Goal: Task Accomplishment & Management: Manage account settings

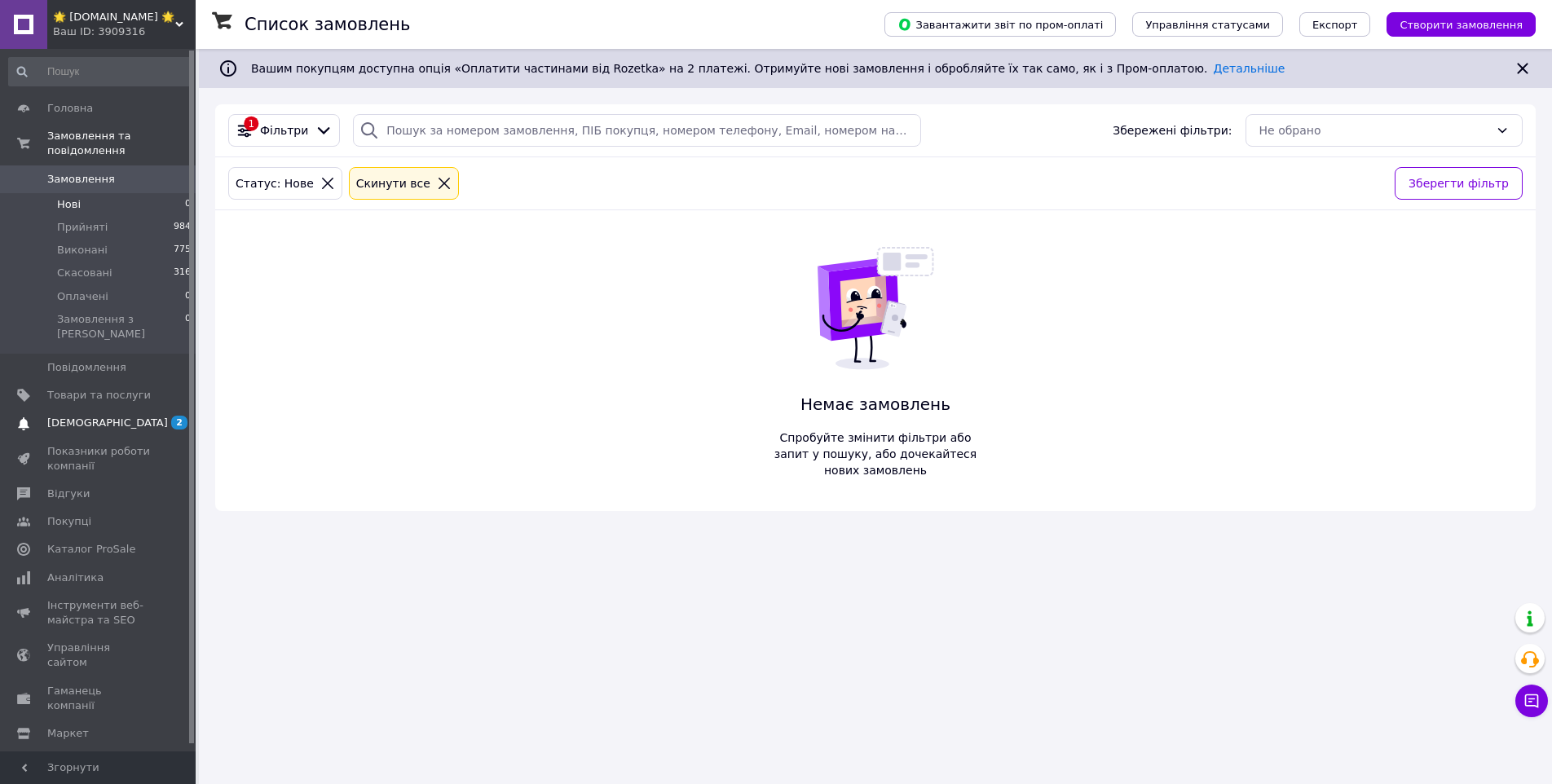
click at [129, 415] on span "[DEMOGRAPHIC_DATA]" at bounding box center [99, 423] width 103 height 15
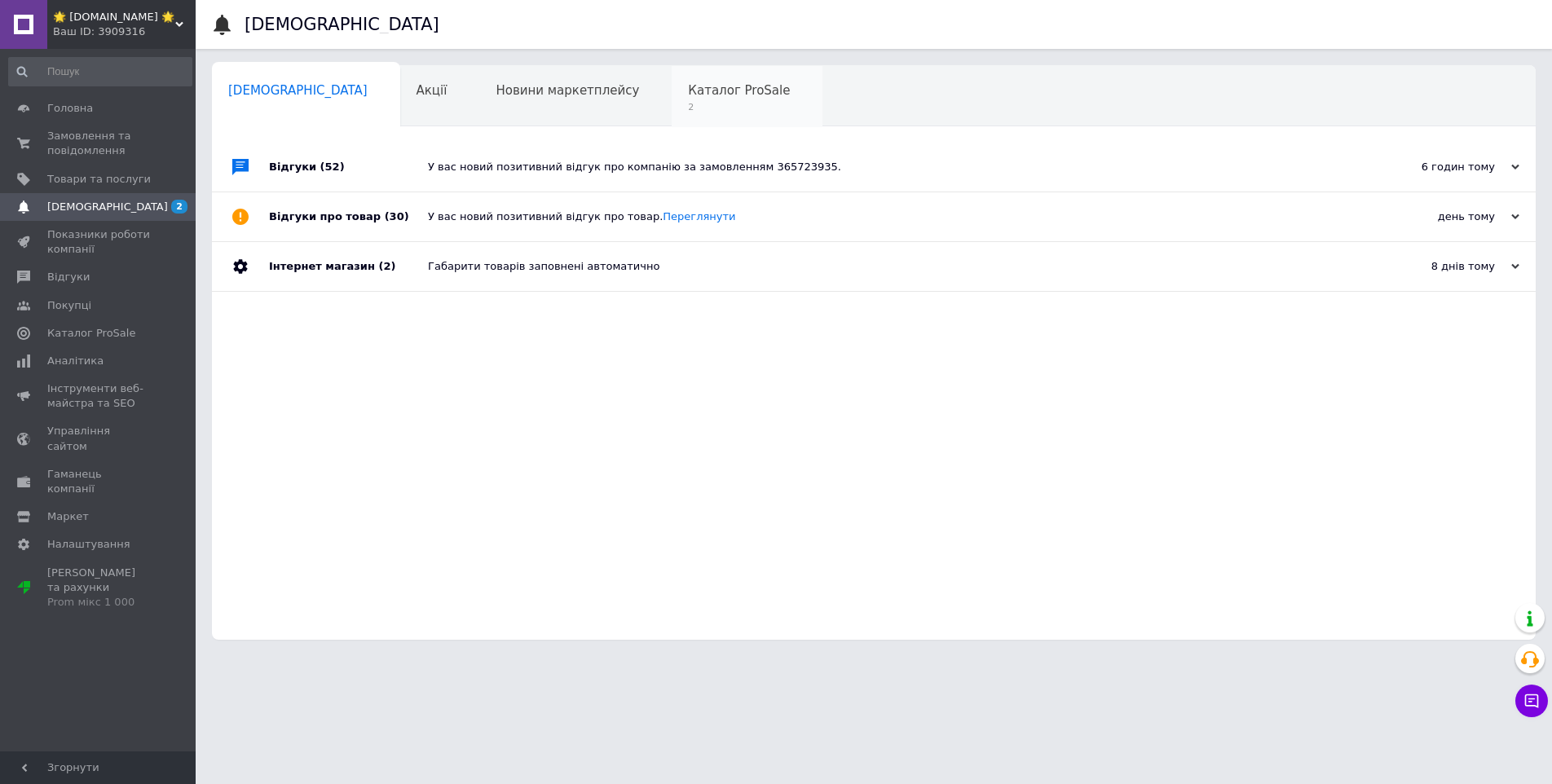
click at [688, 97] on span "Каталог ProSale" at bounding box center [739, 91] width 102 height 15
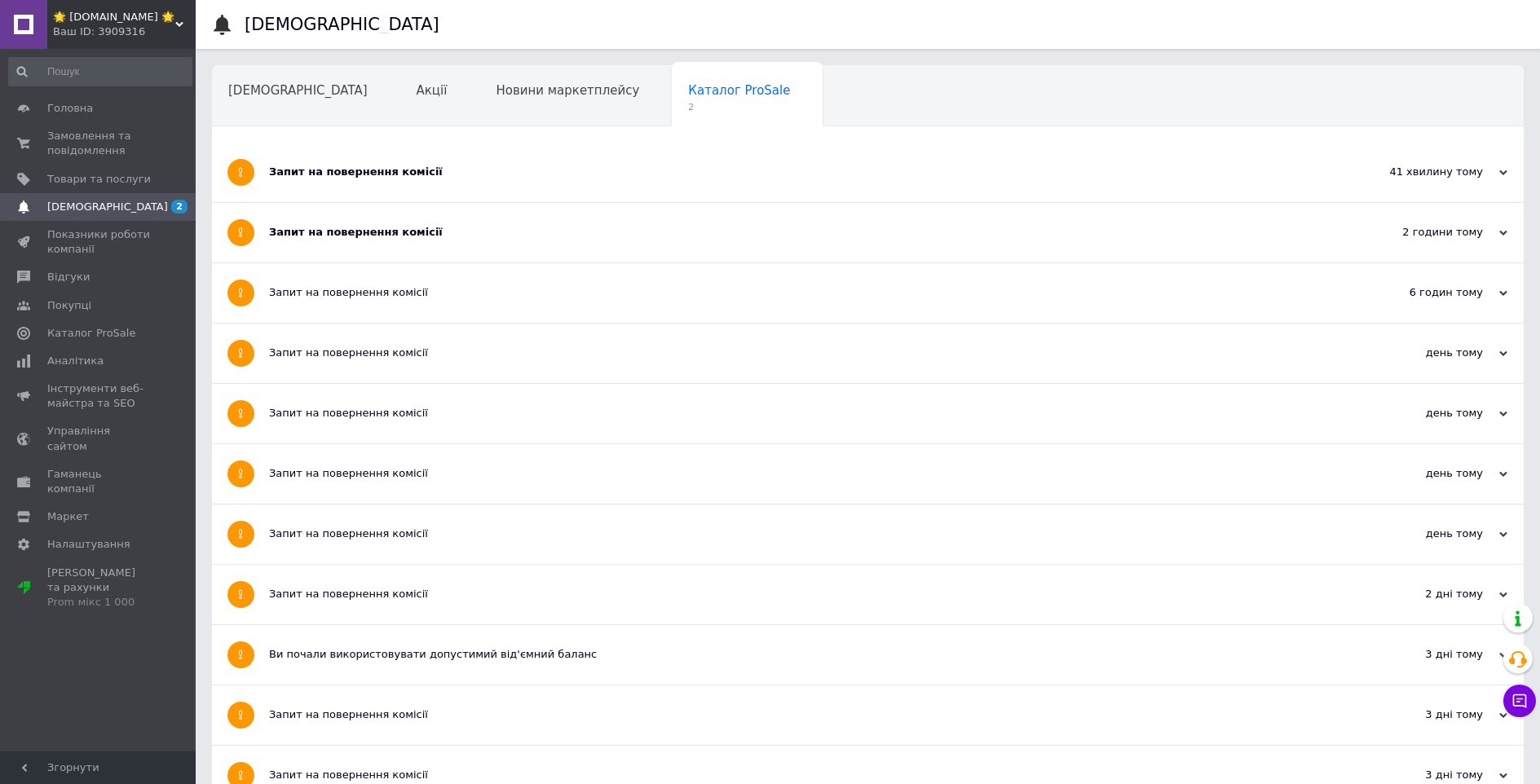
click at [454, 181] on div "Запит на повернення комісії" at bounding box center [807, 171] width 1076 height 59
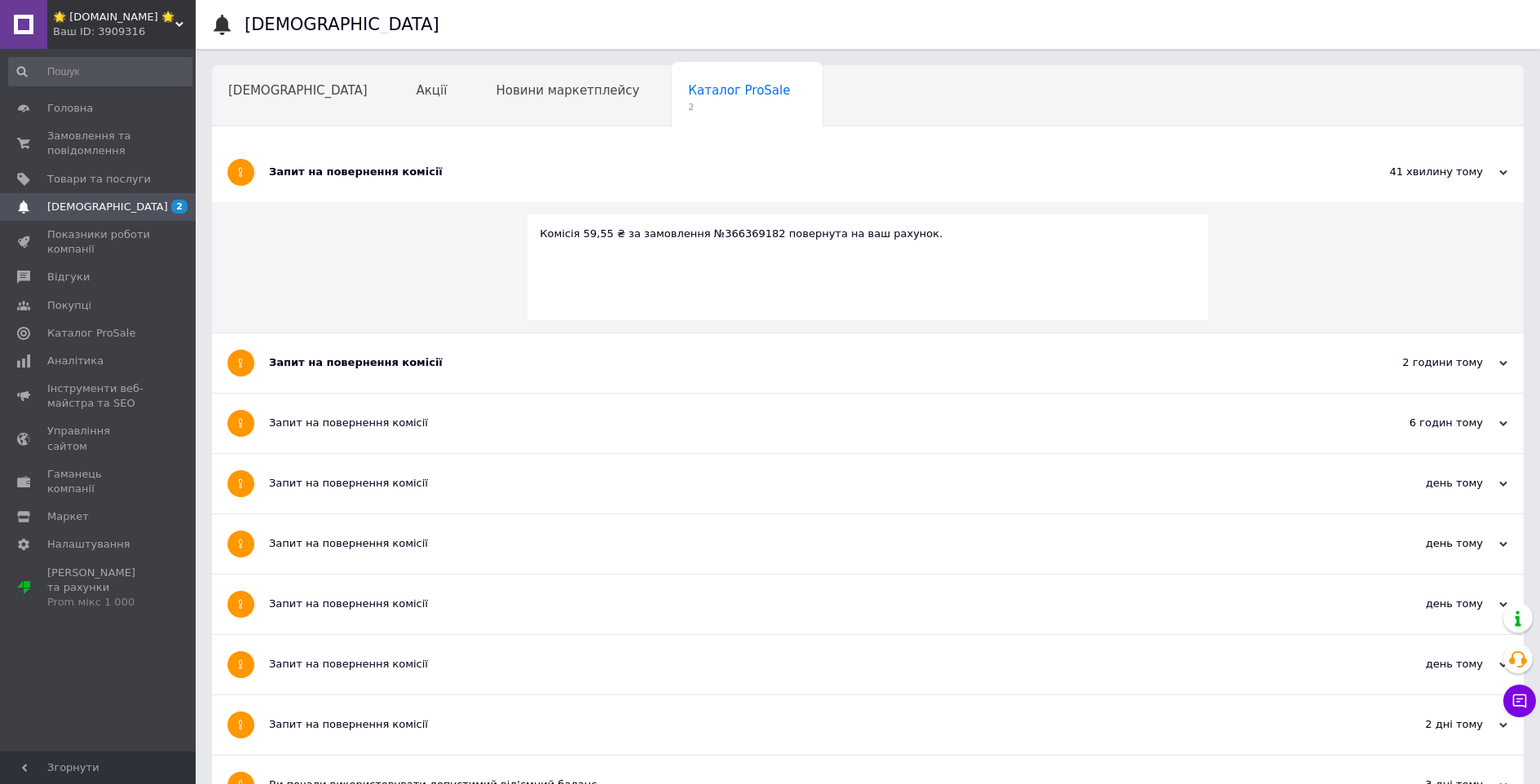
click at [454, 181] on div "Запит на повернення комісії" at bounding box center [807, 171] width 1076 height 59
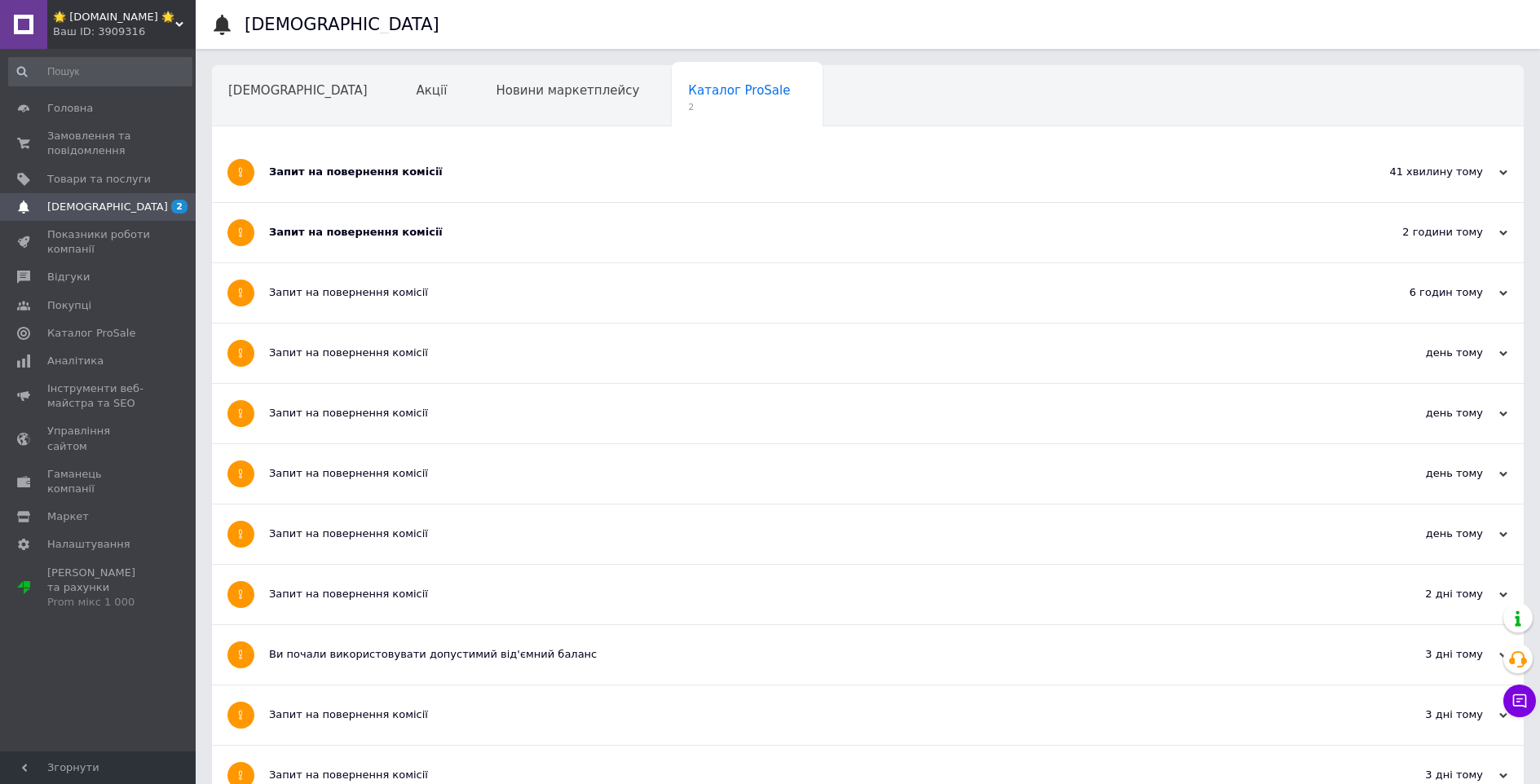
click at [443, 229] on div "Запит на повернення комісії" at bounding box center [807, 232] width 1076 height 15
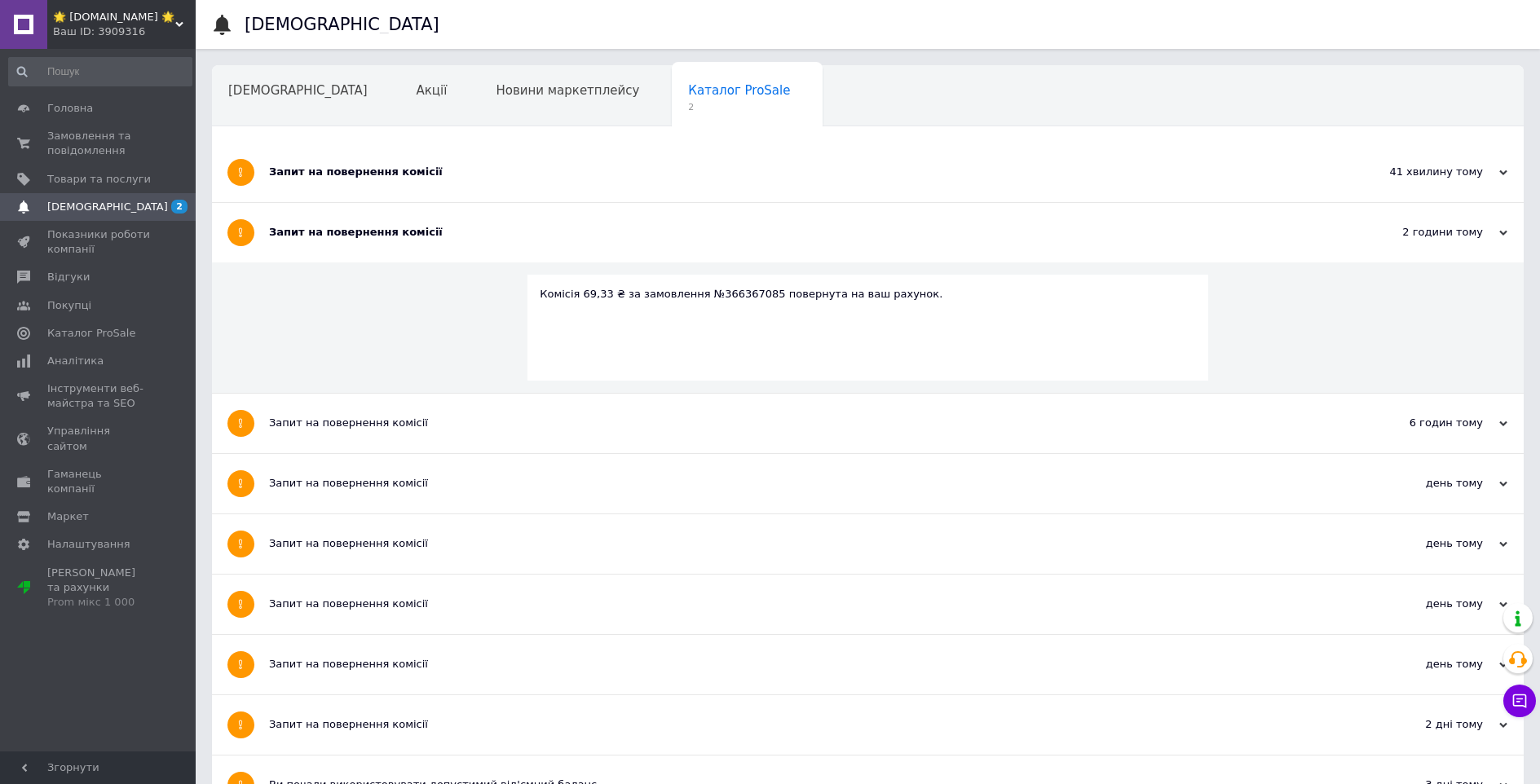
click at [443, 228] on div "Запит на повернення комісії" at bounding box center [807, 232] width 1076 height 15
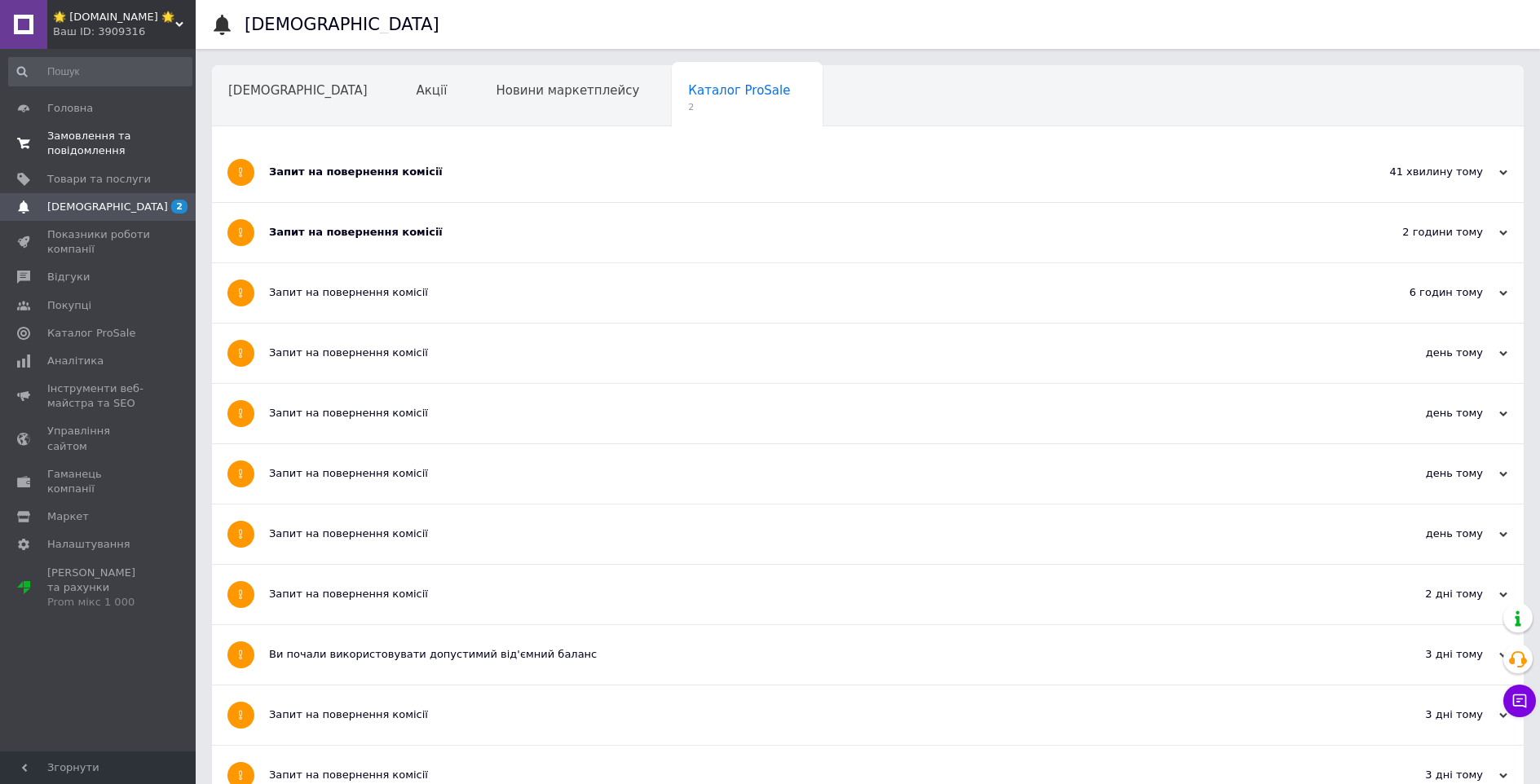
click at [156, 148] on span "0 0" at bounding box center [173, 143] width 45 height 29
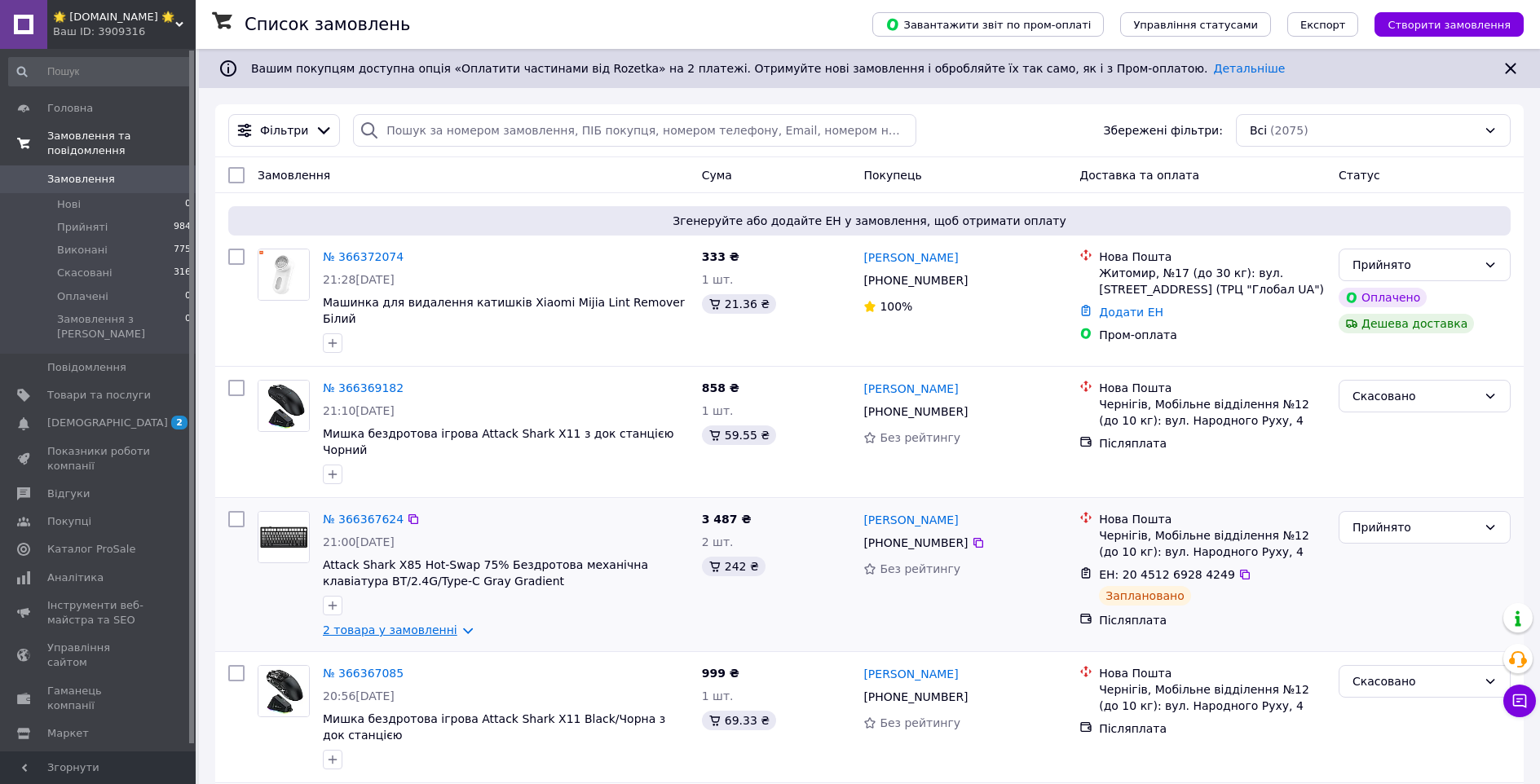
click at [440, 623] on link "2 товара у замовленні" at bounding box center [390, 630] width 135 height 13
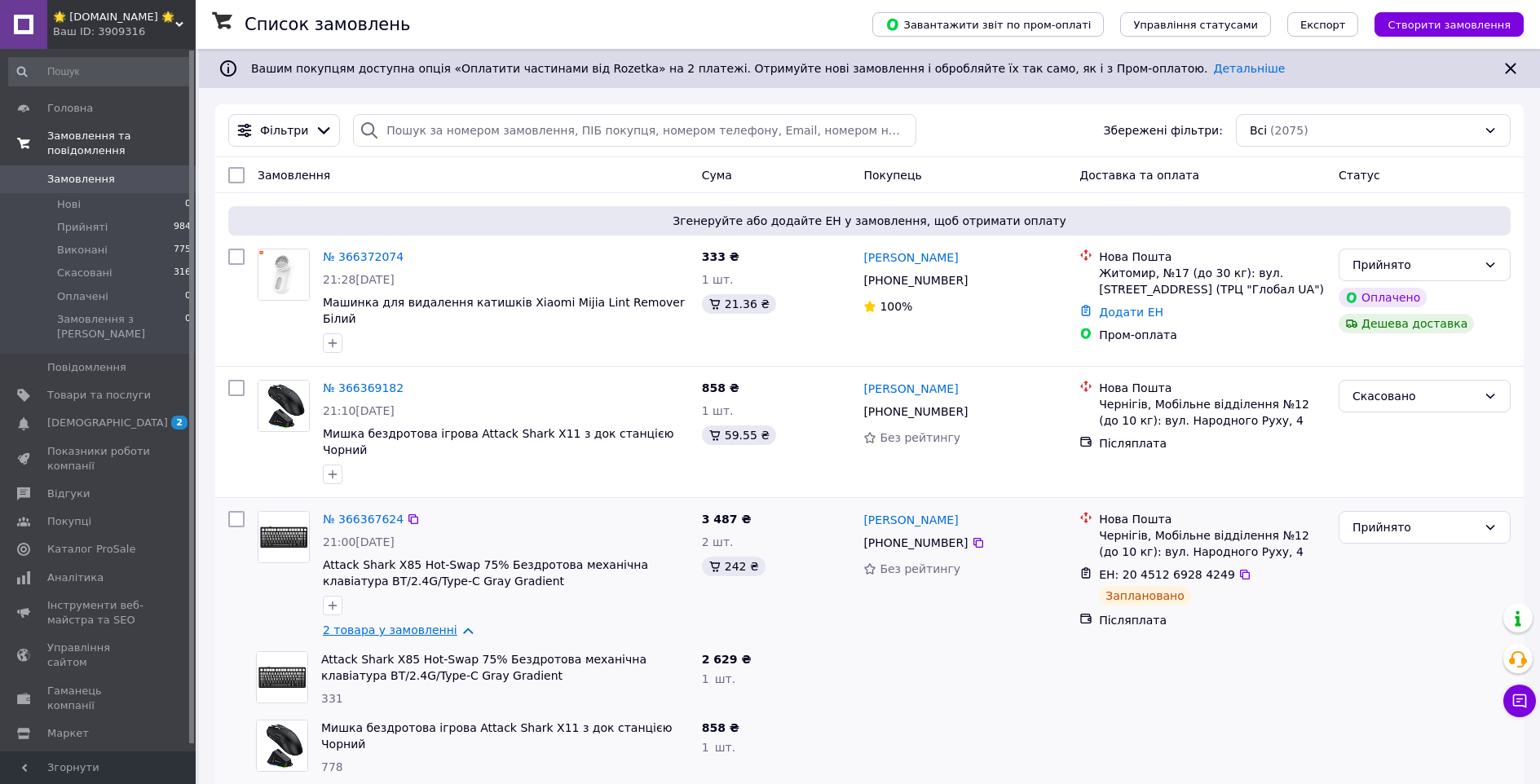
click at [440, 623] on link "2 товара у замовленні" at bounding box center [390, 630] width 135 height 13
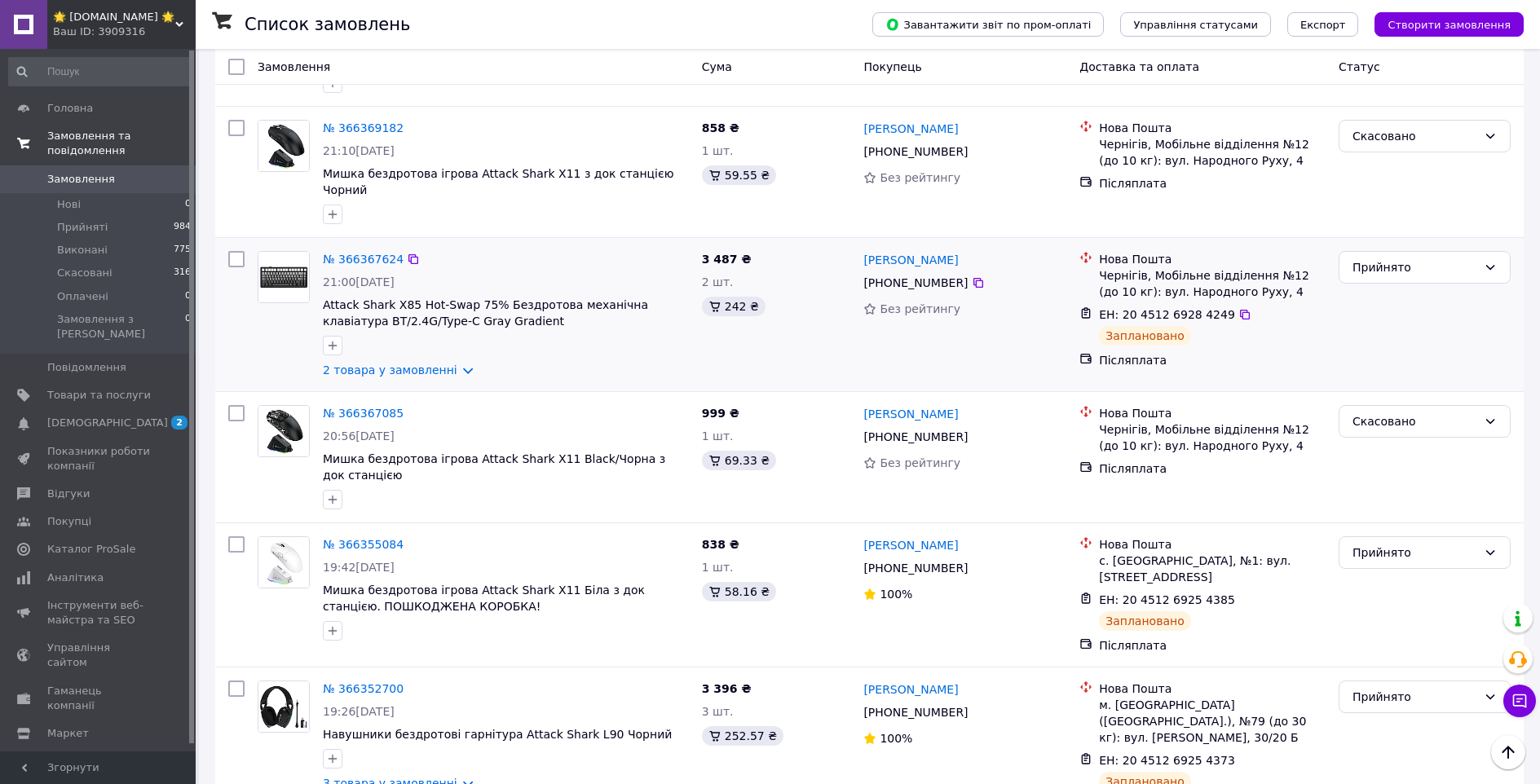
scroll to position [163, 0]
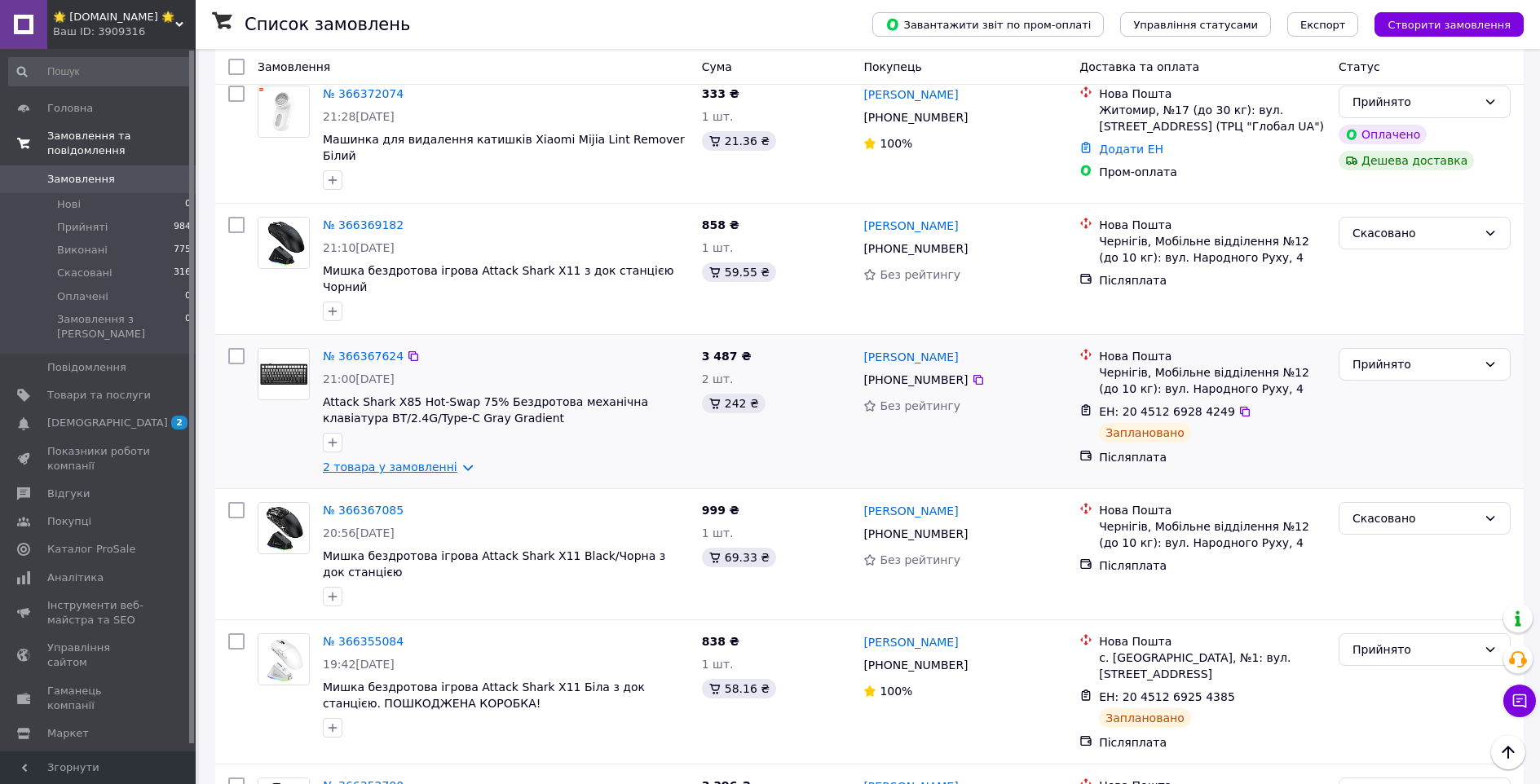
click at [440, 460] on link "2 товара у замовленні" at bounding box center [390, 467] width 135 height 13
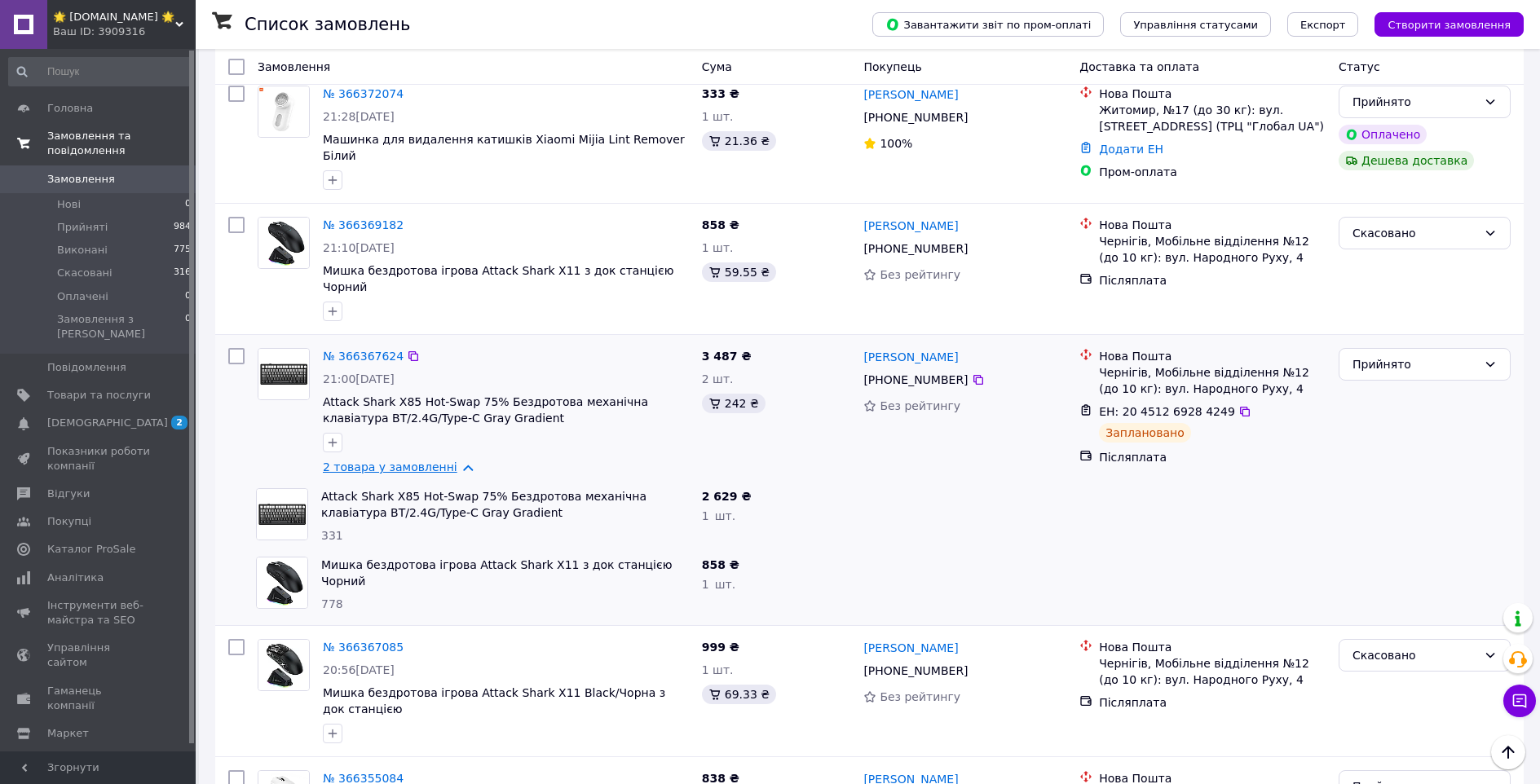
click at [440, 460] on link "2 товара у замовленні" at bounding box center [390, 467] width 135 height 13
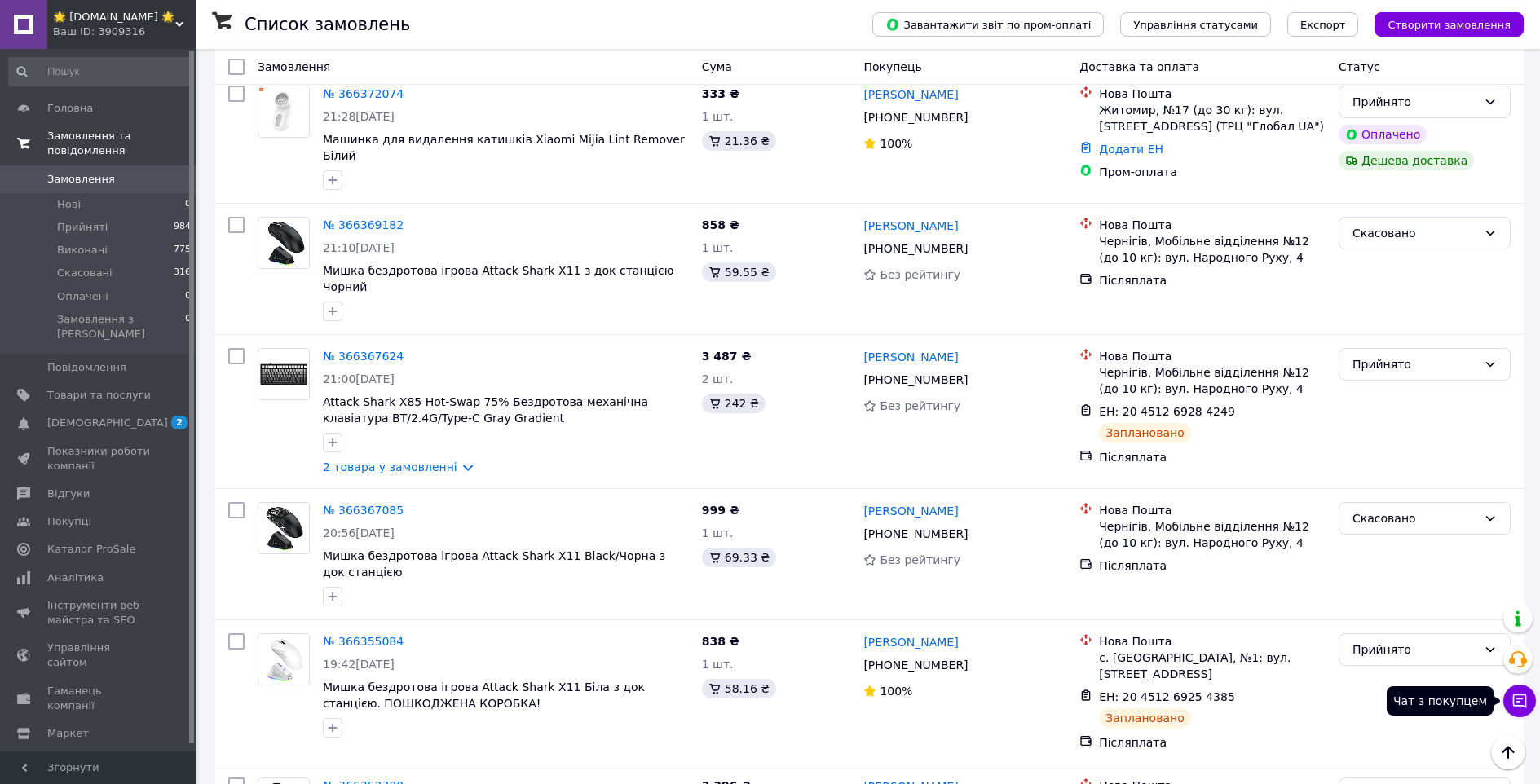
click at [1516, 705] on icon at bounding box center [1519, 701] width 14 height 14
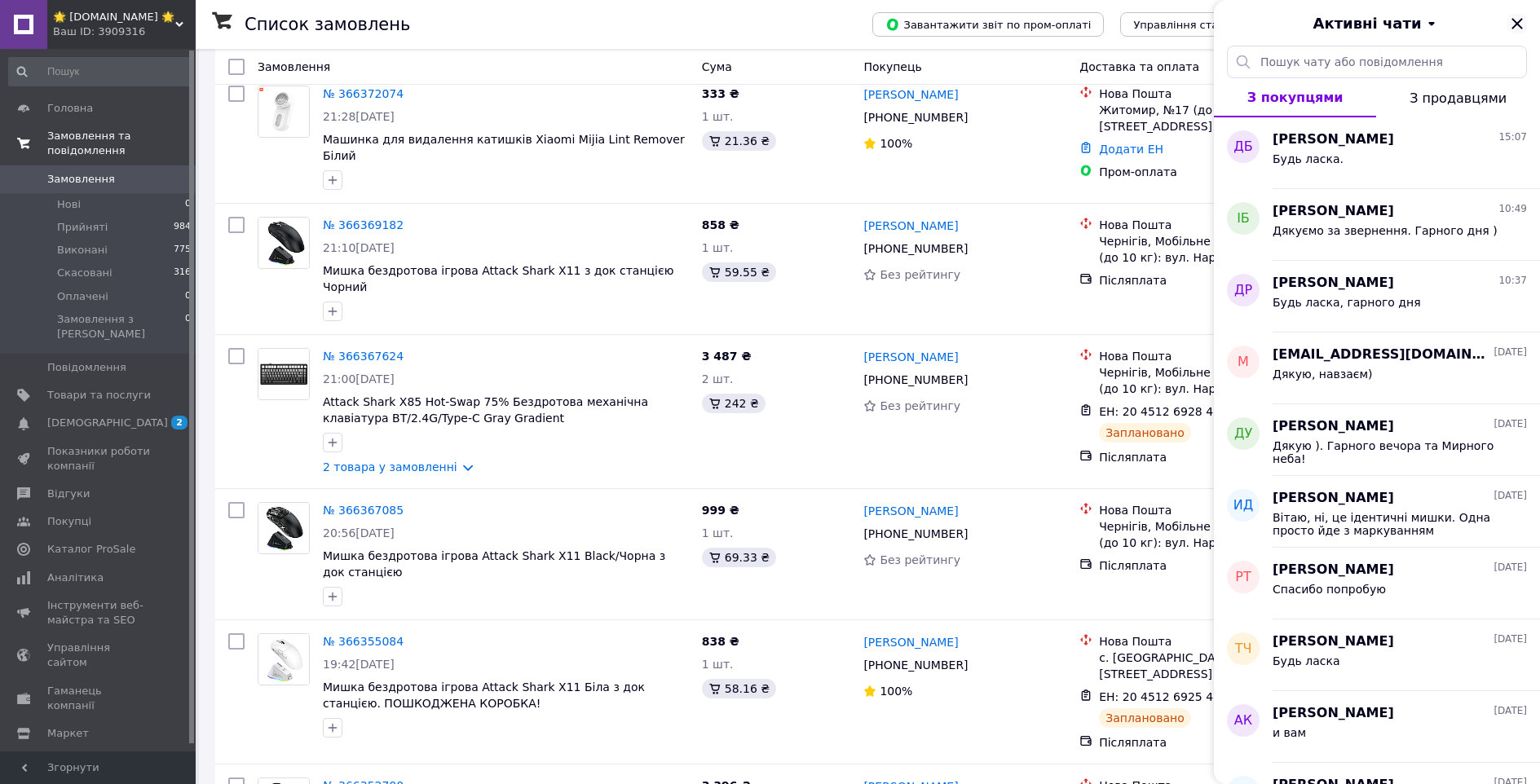
click at [1518, 26] on icon "Закрити" at bounding box center [1518, 24] width 20 height 20
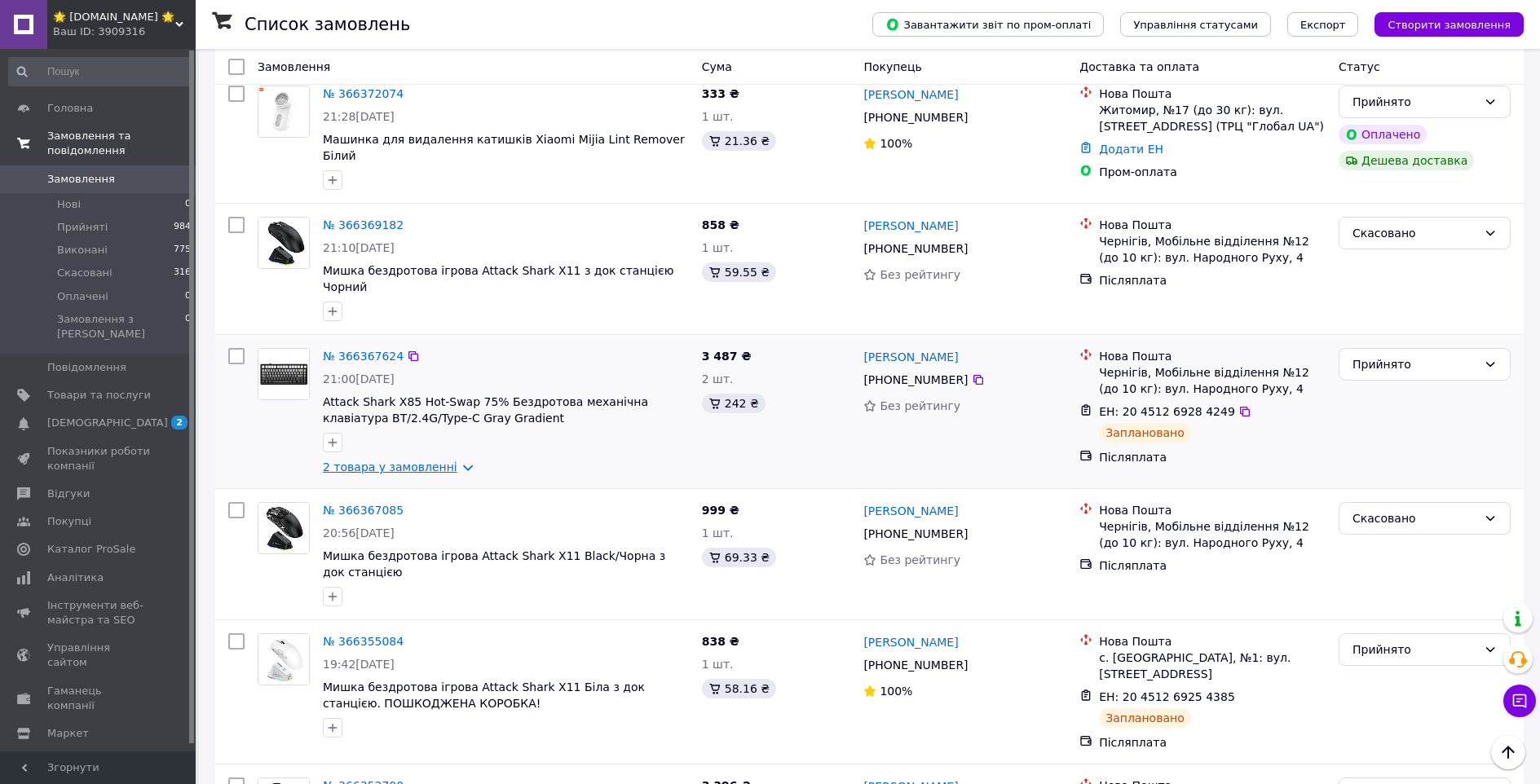
click at [437, 460] on link "2 товара у замовленні" at bounding box center [390, 467] width 135 height 13
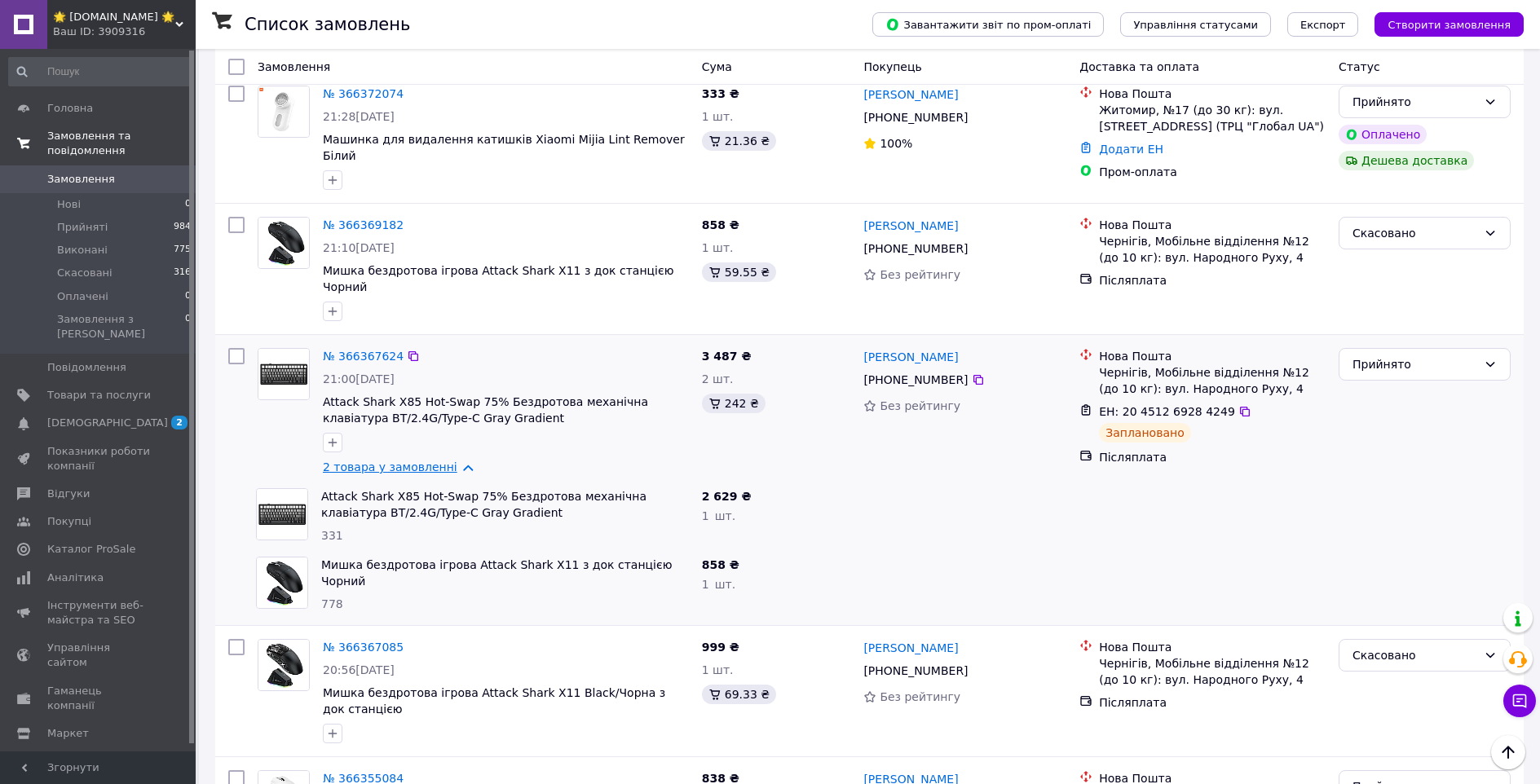
click at [436, 460] on link "2 товара у замовленні" at bounding box center [390, 467] width 135 height 13
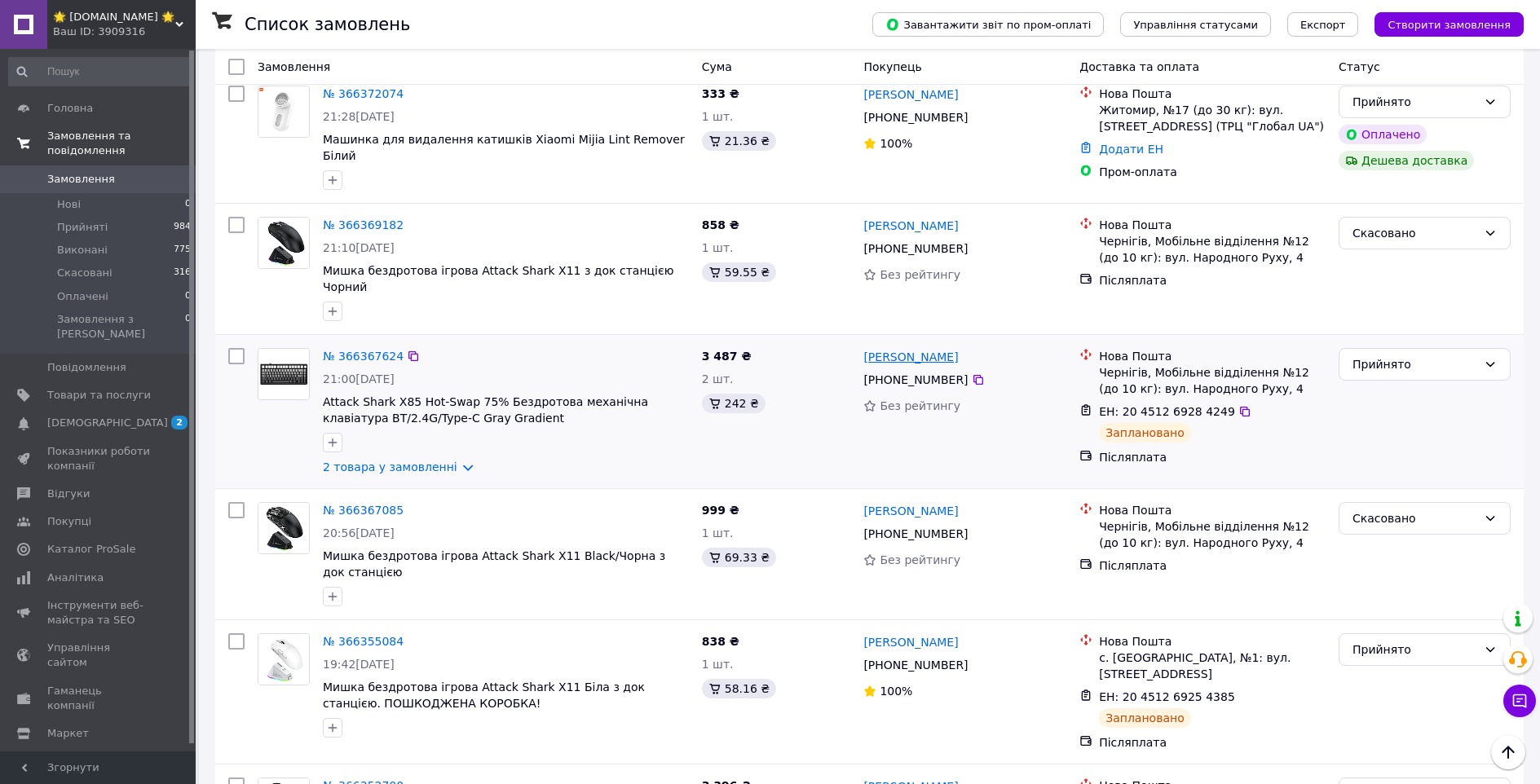
click at [901, 349] on link "[PERSON_NAME]" at bounding box center [911, 357] width 95 height 17
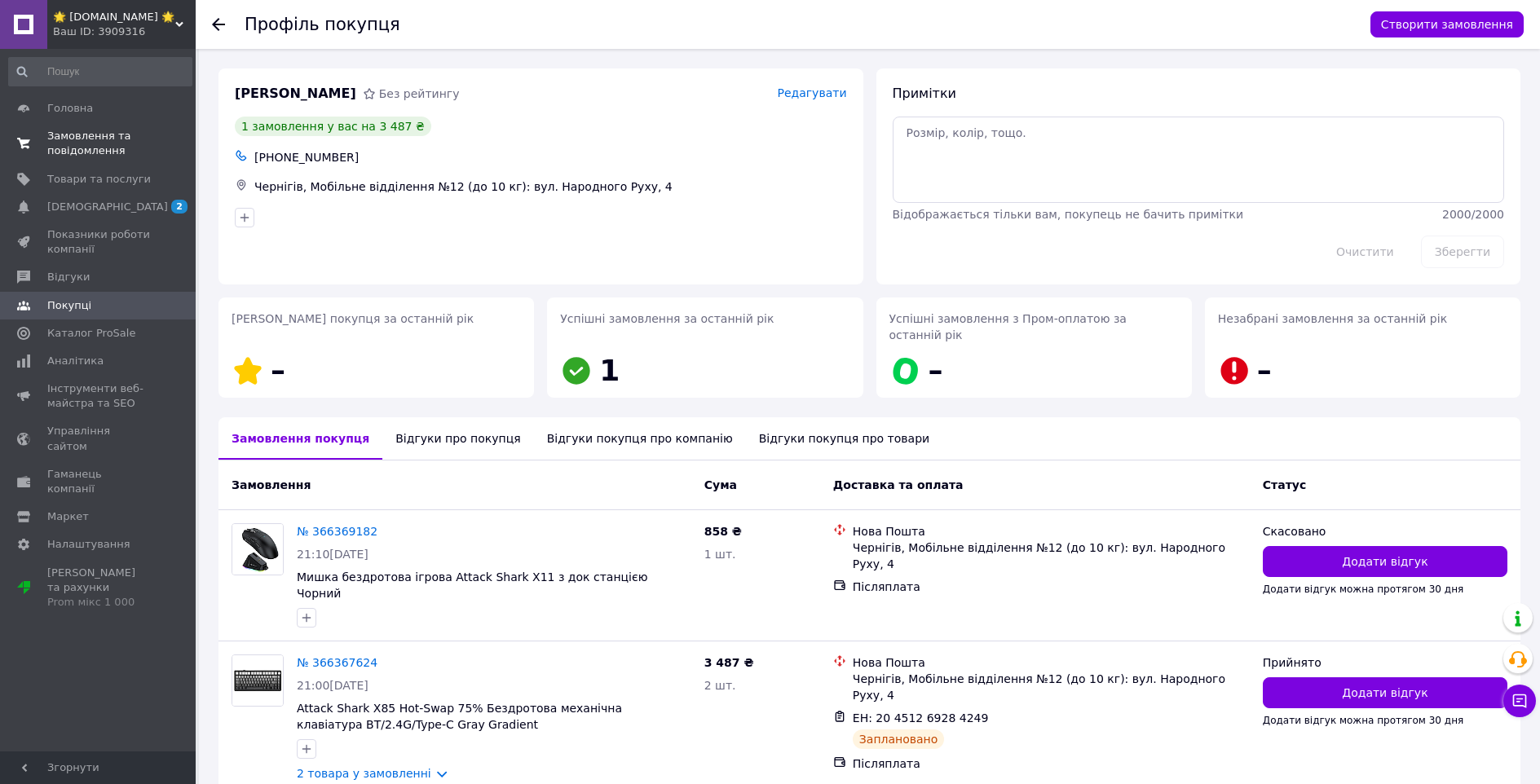
click at [129, 132] on span "Замовлення та повідомлення" at bounding box center [99, 143] width 103 height 29
